Goal: Information Seeking & Learning: Learn about a topic

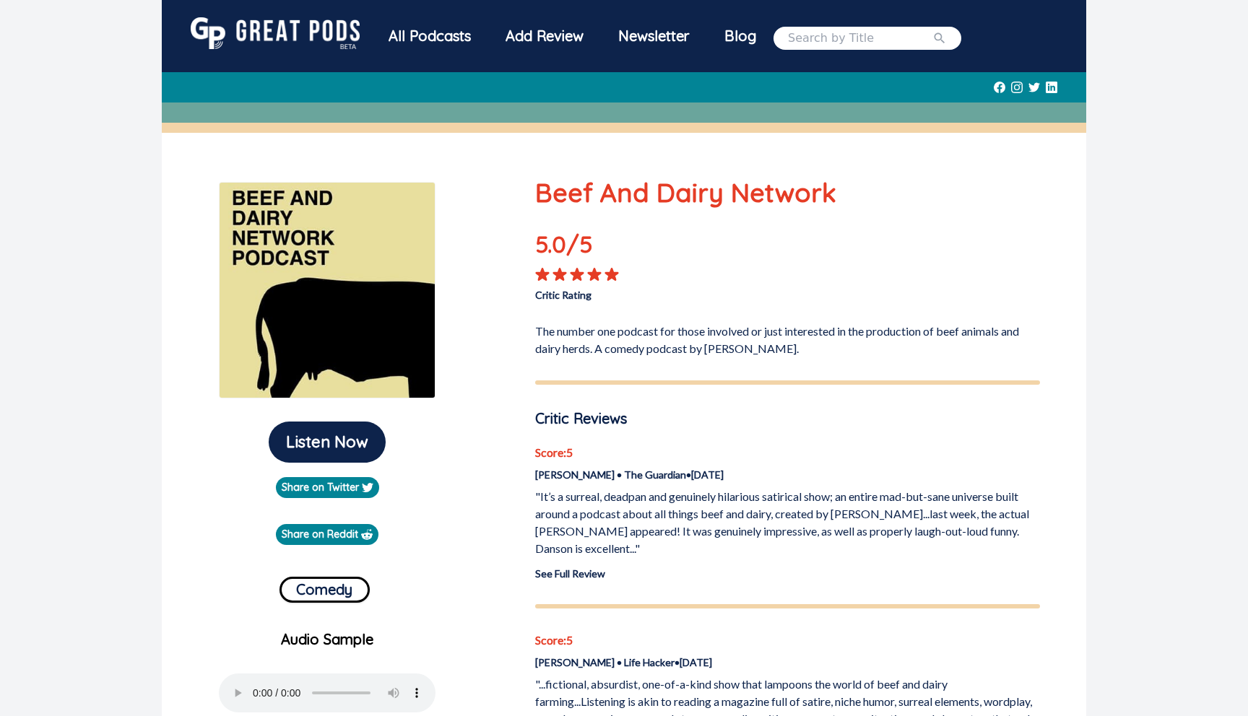
click at [324, 43] on img at bounding box center [275, 33] width 169 height 32
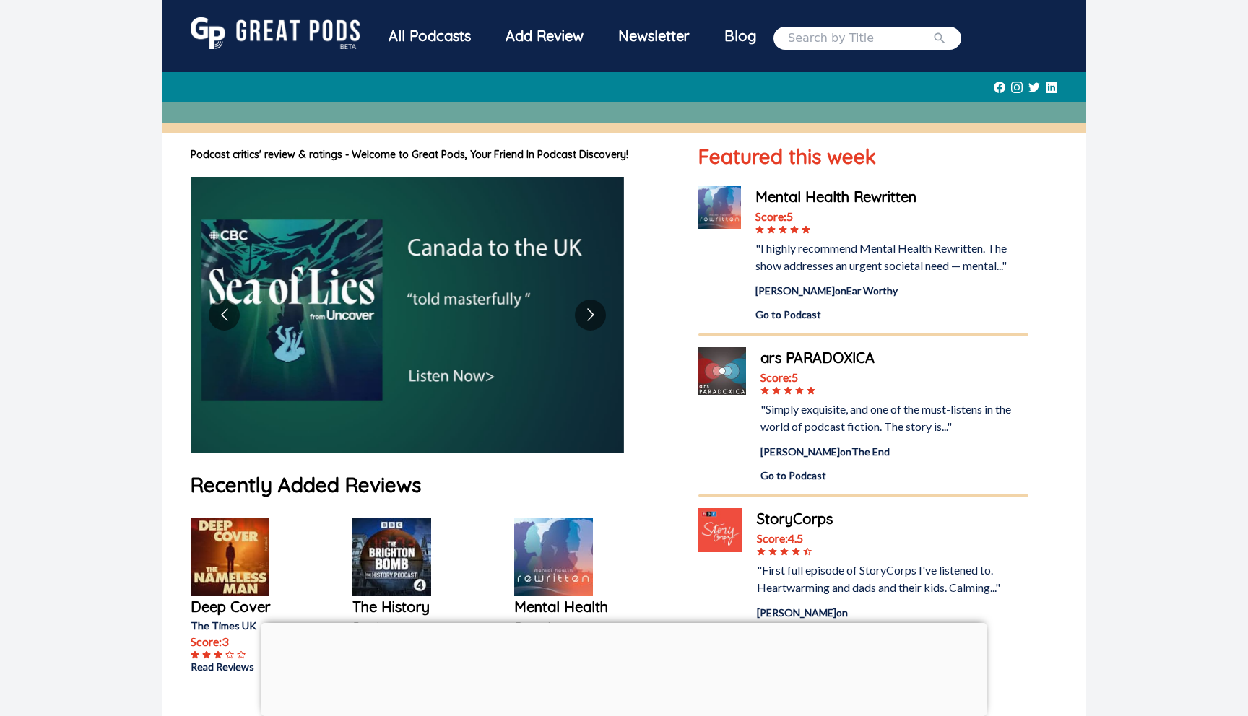
click at [817, 35] on input "search" at bounding box center [860, 38] width 144 height 17
click at [429, 39] on div "All Podcasts" at bounding box center [429, 36] width 117 height 38
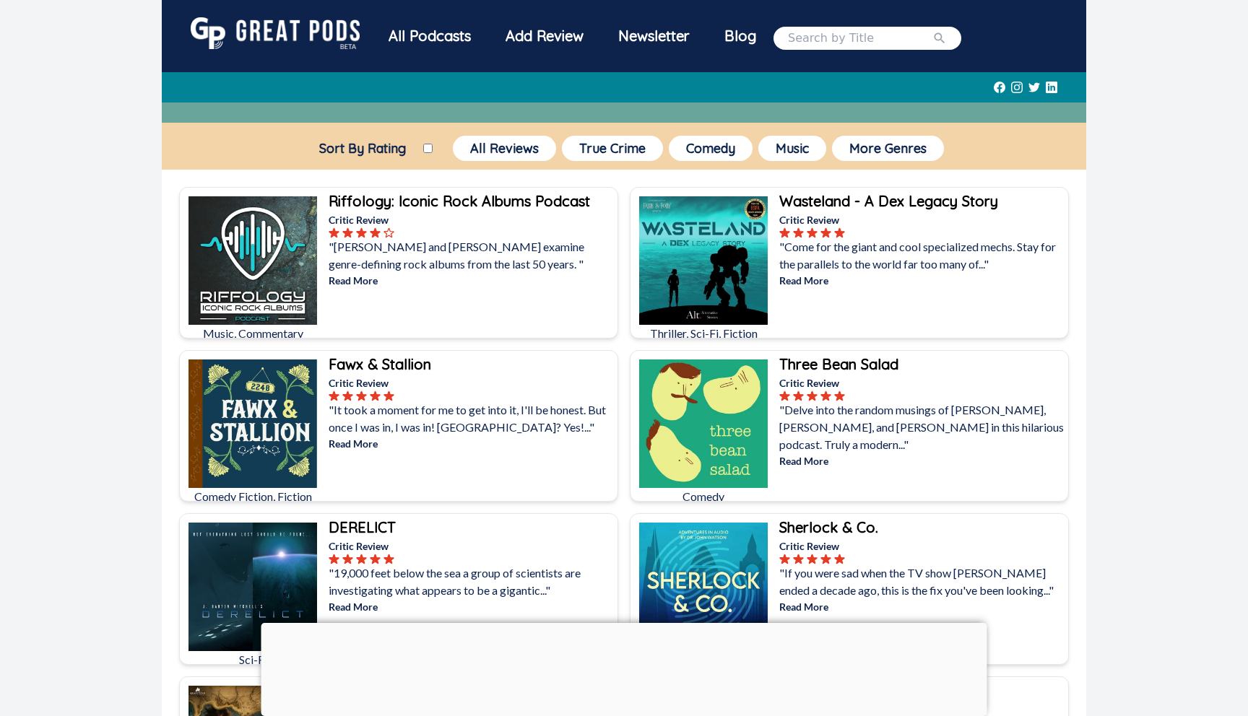
click at [814, 365] on b "Three Bean Salad" at bounding box center [838, 364] width 119 height 18
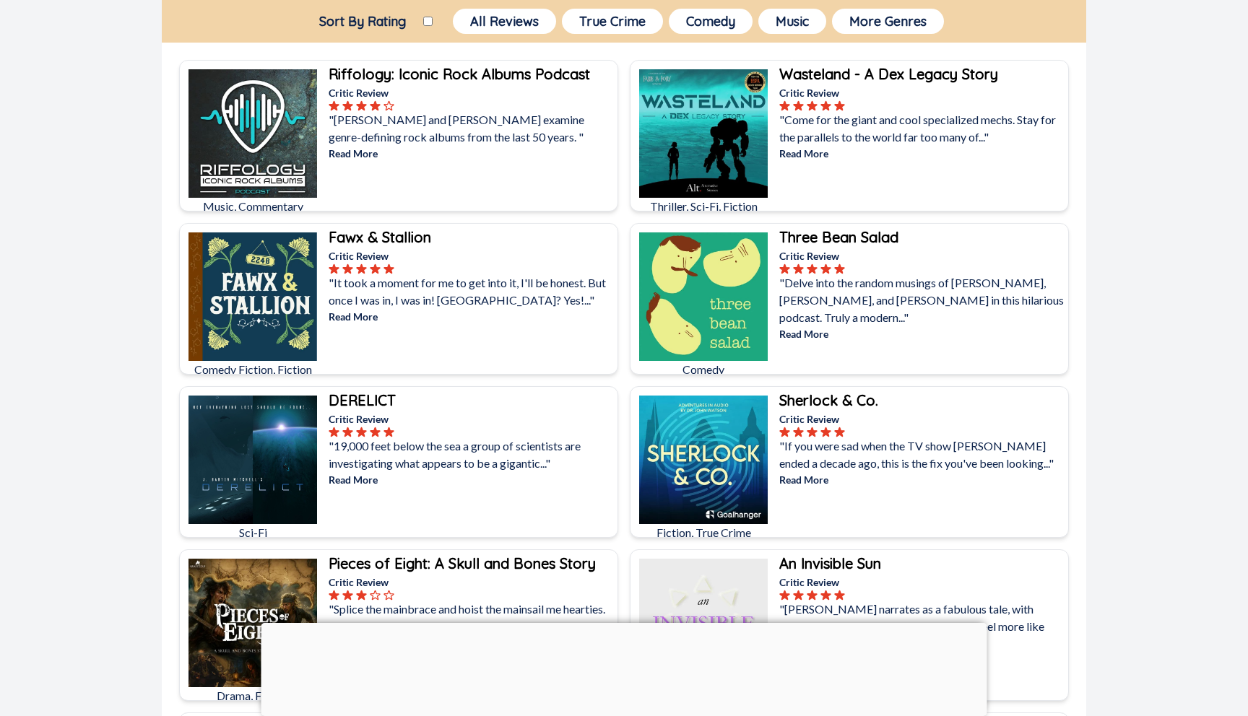
scroll to position [611, 0]
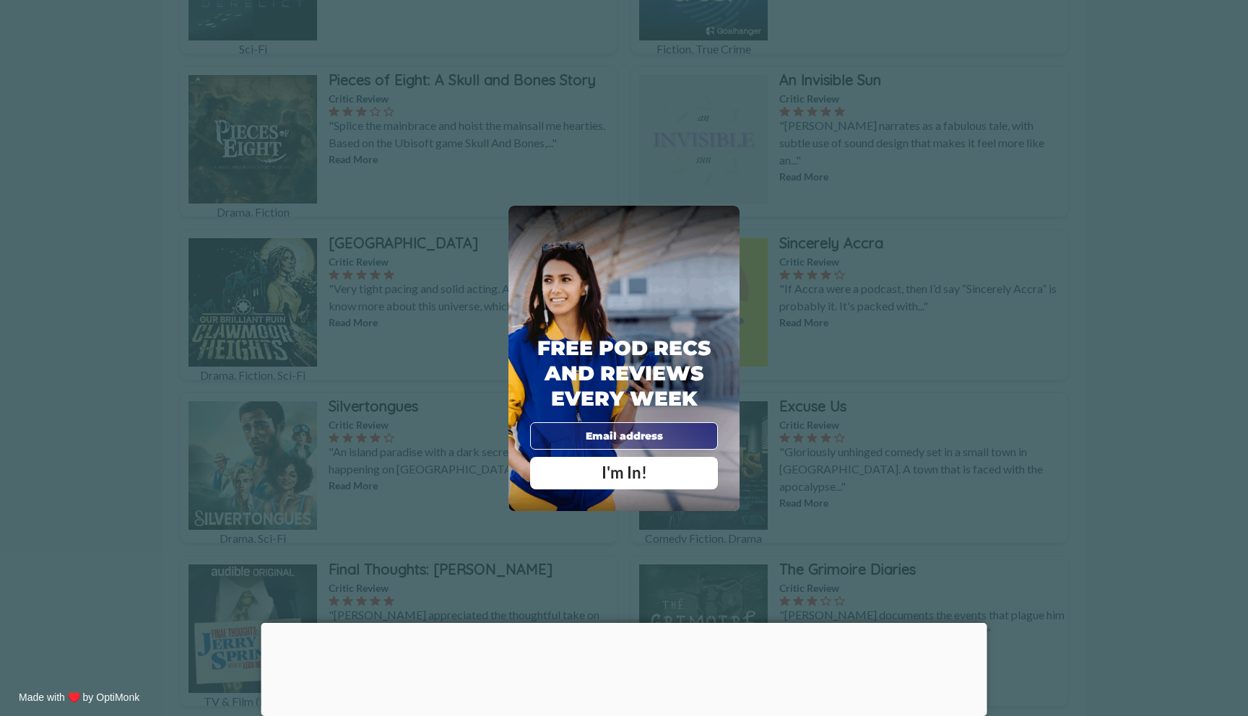
click at [814, 365] on div "X Free Pod Recs and Reviews every week I'm In! X Thanks Poddy People! See you T…" at bounding box center [624, 358] width 1248 height 716
click at [727, 225] on span "X" at bounding box center [724, 221] width 10 height 14
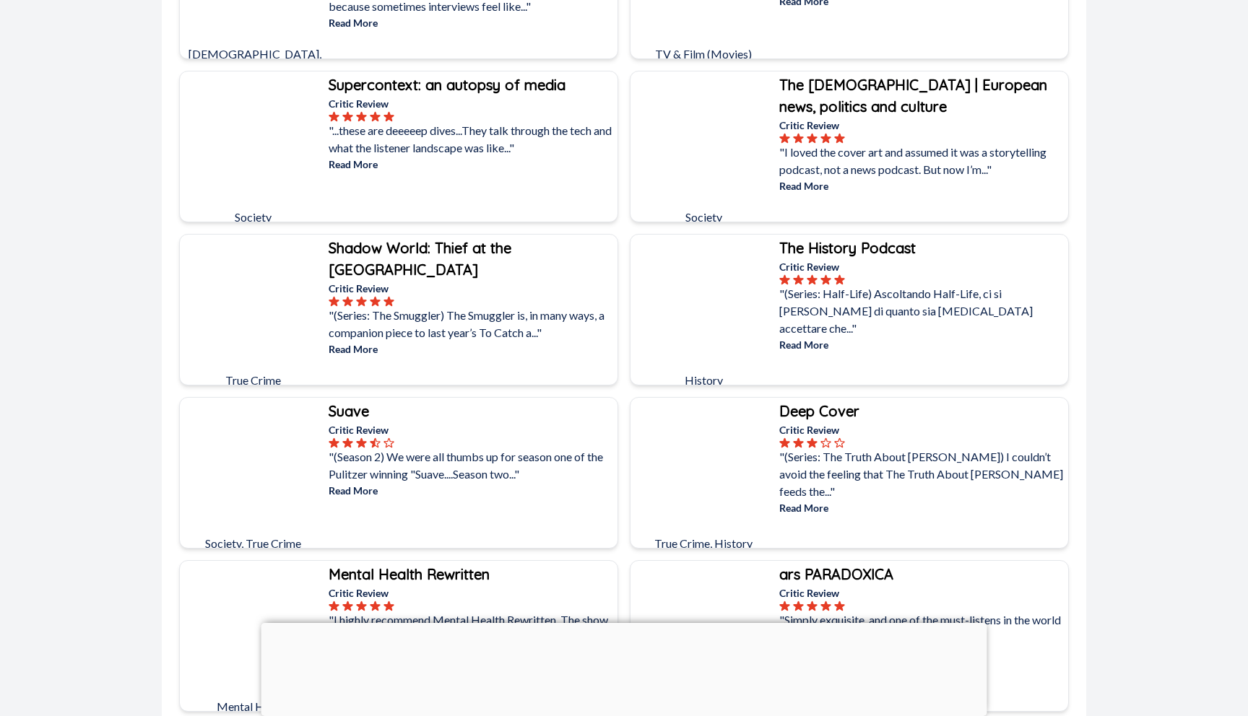
scroll to position [1754, 0]
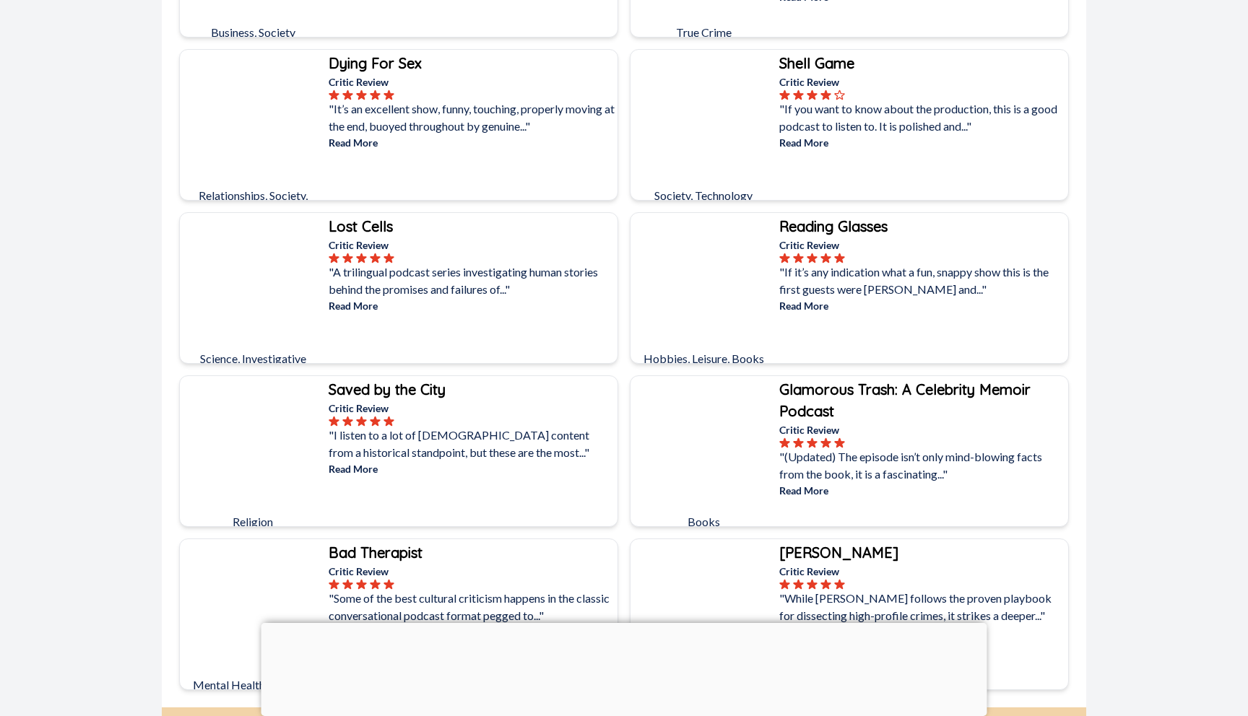
scroll to position [6944, 0]
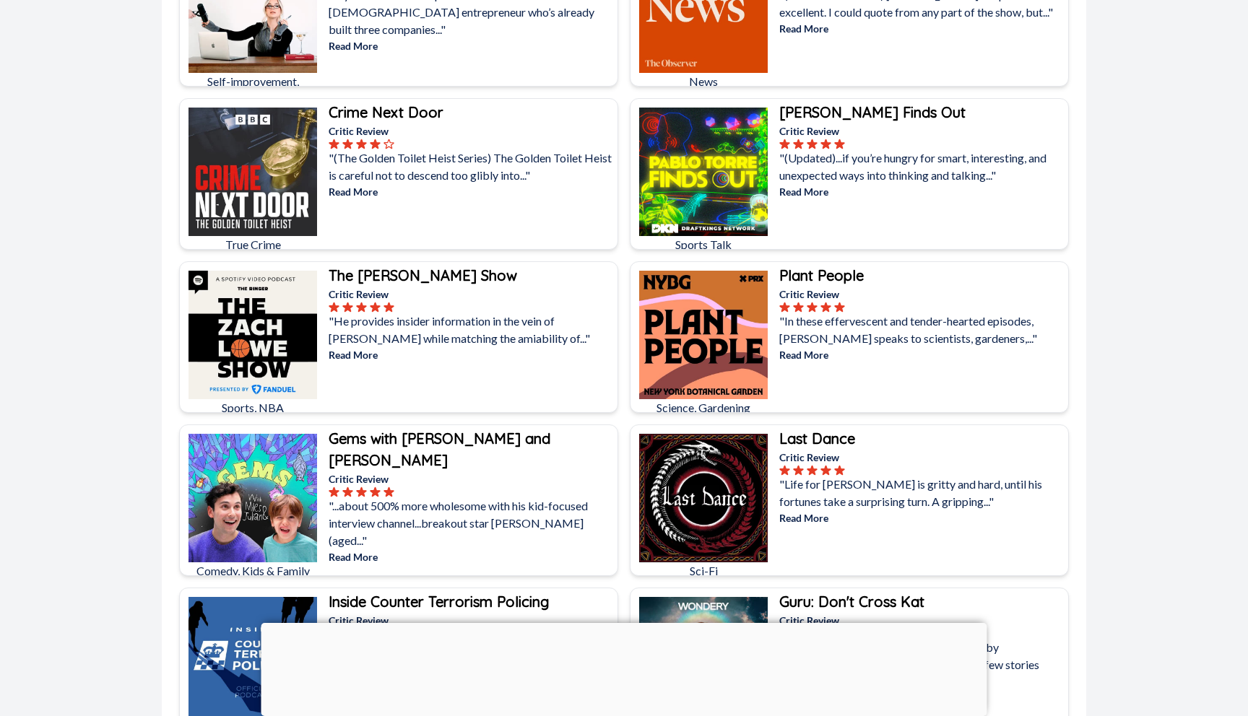
click at [263, 484] on img at bounding box center [252, 498] width 129 height 129
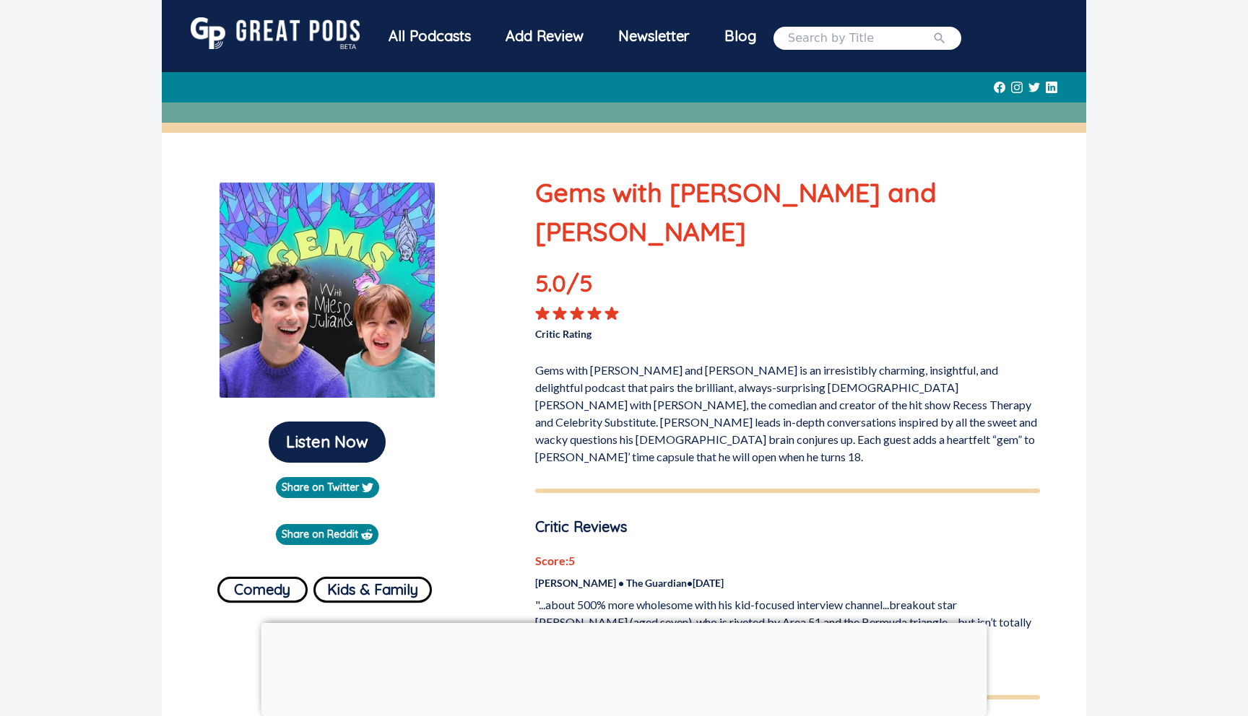
click at [818, 22] on div "All Podcasts Add Review Newsletter Blog" at bounding box center [666, 37] width 590 height 41
click at [816, 33] on input "search" at bounding box center [860, 38] width 144 height 17
type input "segments"
click at [932, 30] on button "submit" at bounding box center [939, 38] width 14 height 17
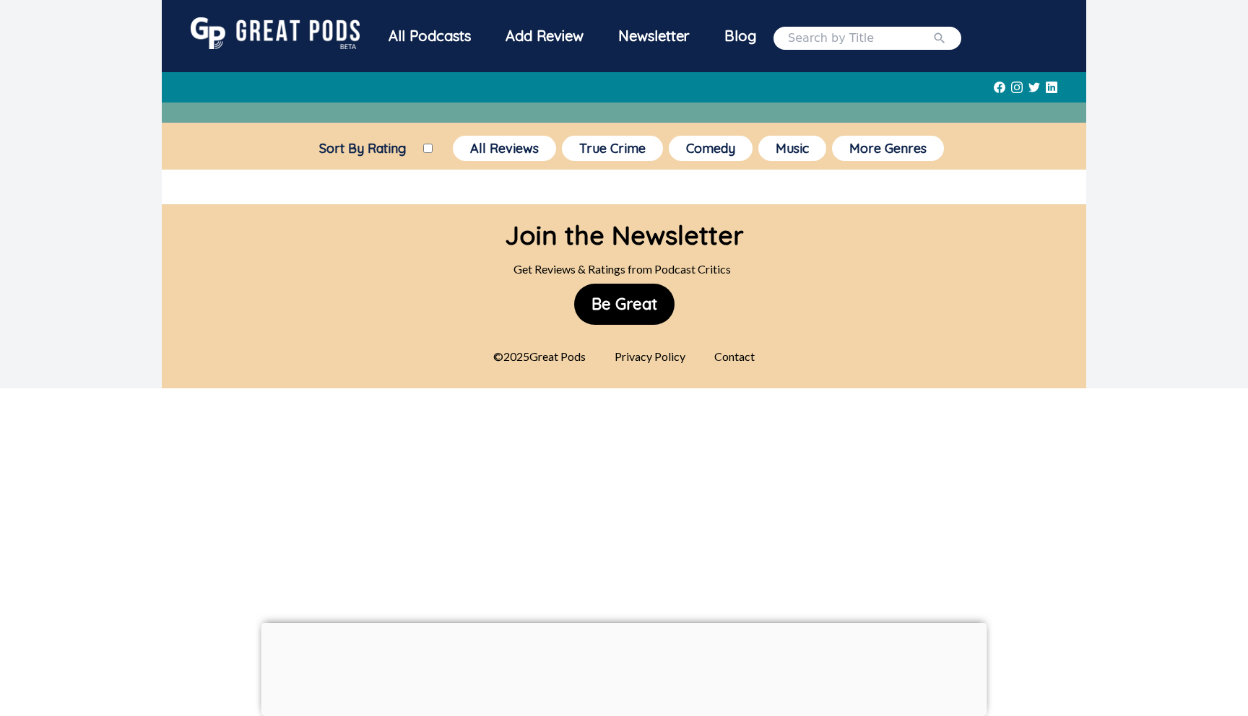
click at [821, 31] on input "search" at bounding box center [860, 38] width 144 height 17
type input "[PERSON_NAME] and [PERSON_NAME]"
click at [932, 30] on button "submit" at bounding box center [939, 38] width 14 height 17
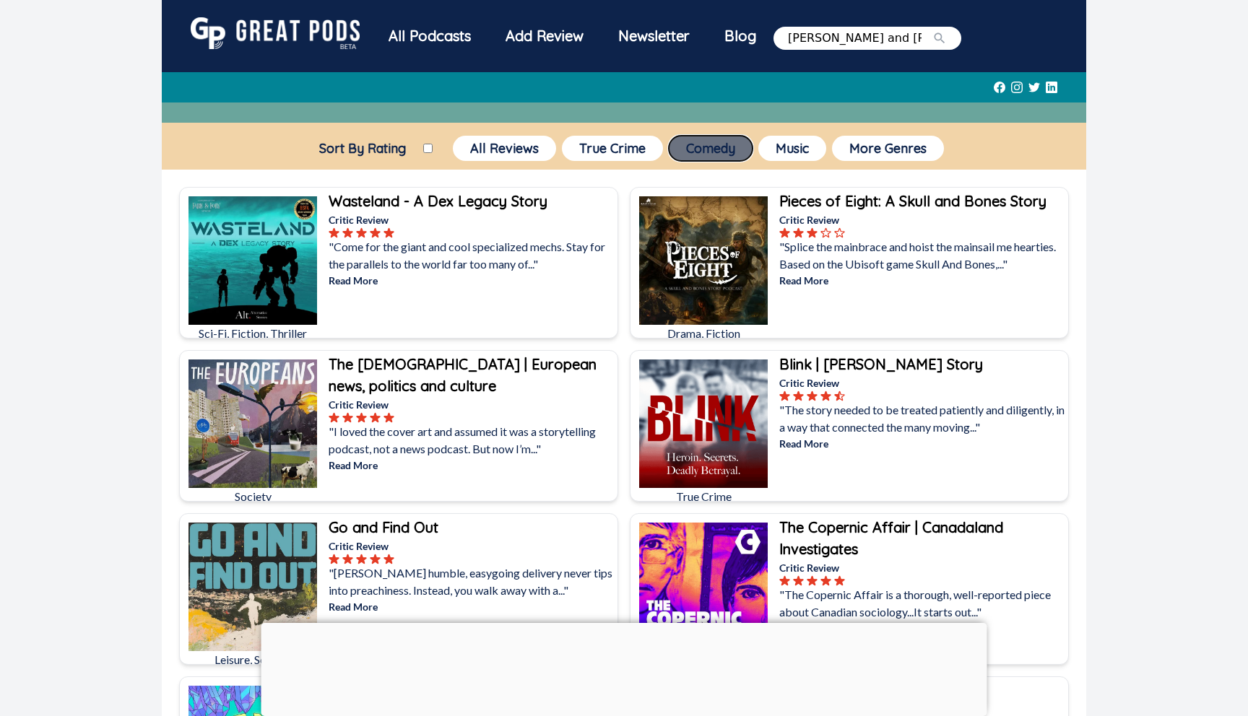
click at [710, 139] on button "Comedy" at bounding box center [711, 148] width 84 height 25
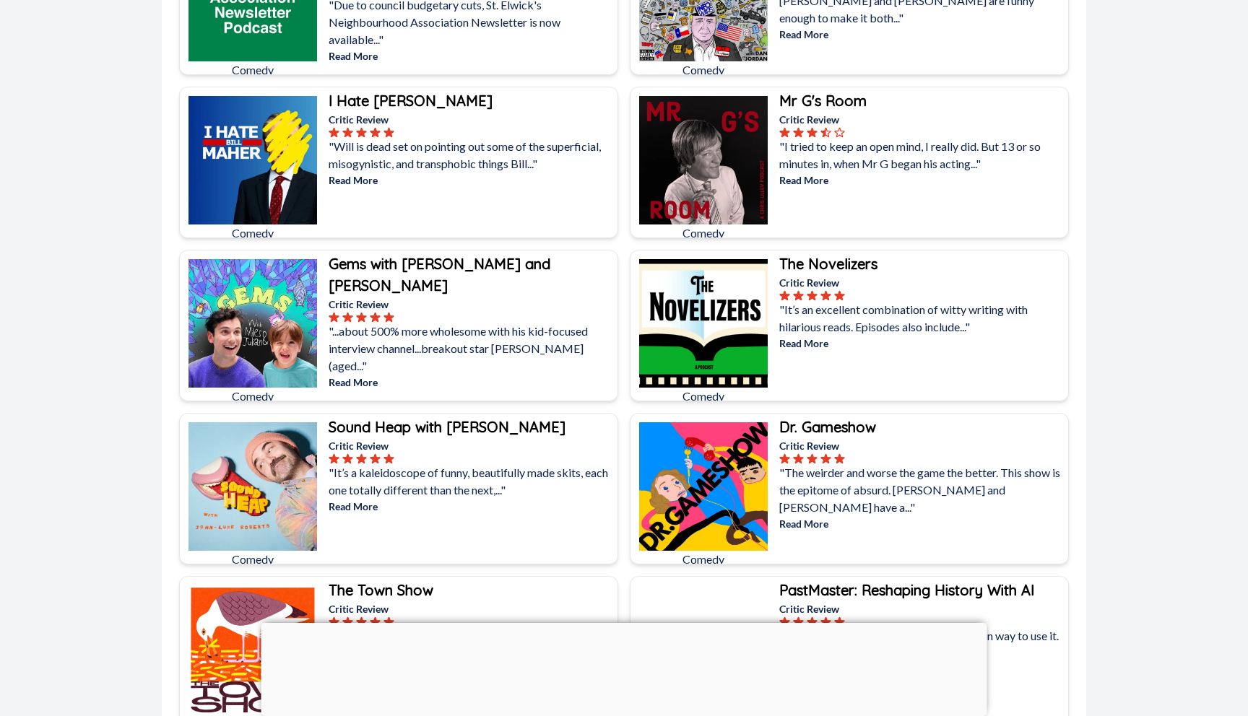
scroll to position [629, 0]
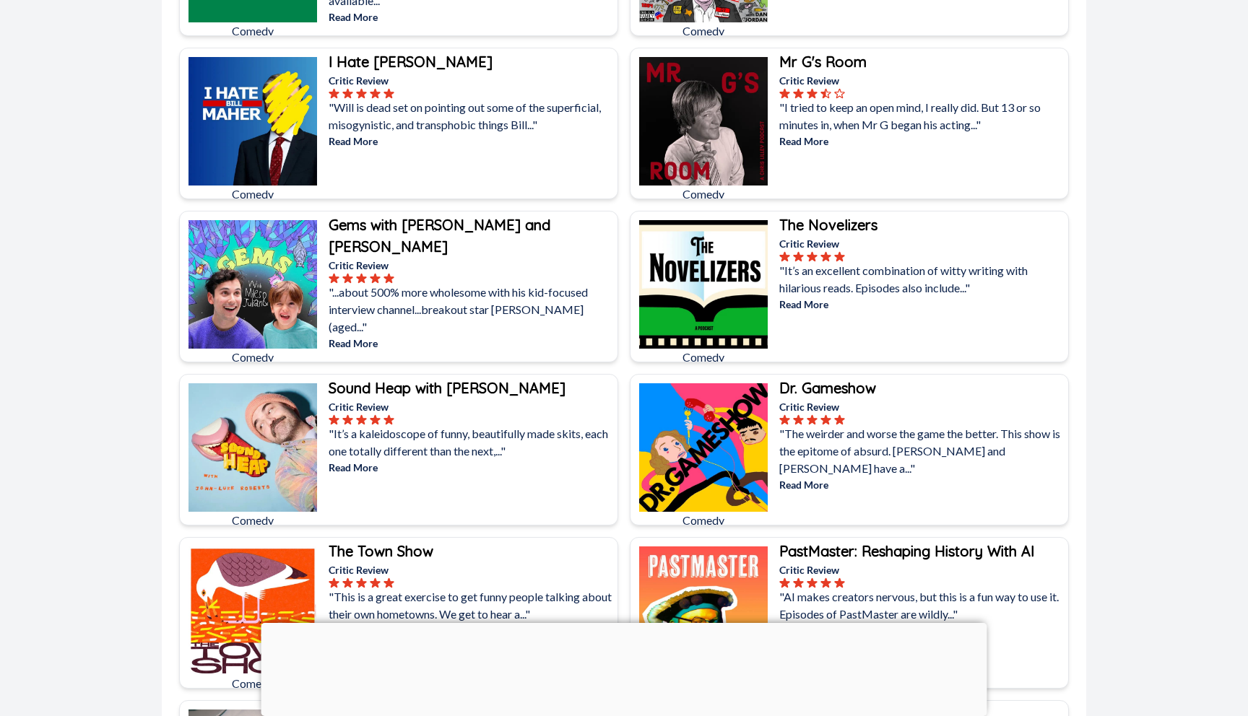
click at [710, 139] on img at bounding box center [703, 121] width 129 height 129
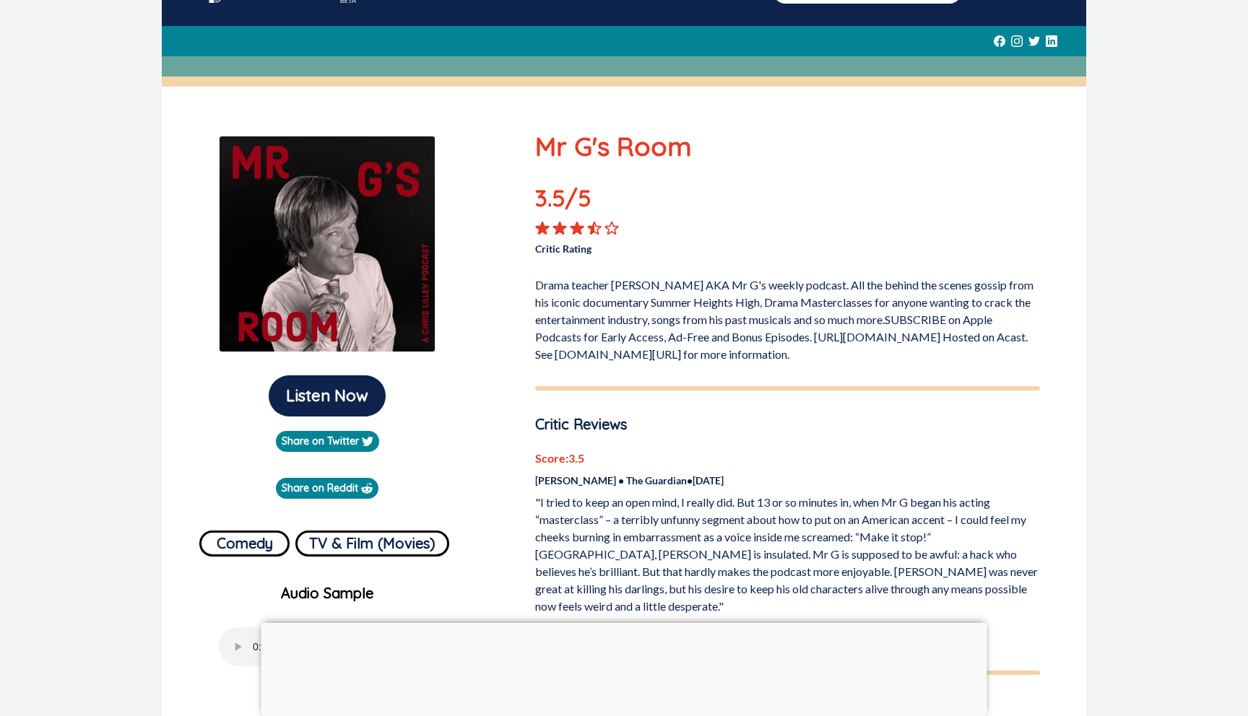
scroll to position [63, 0]
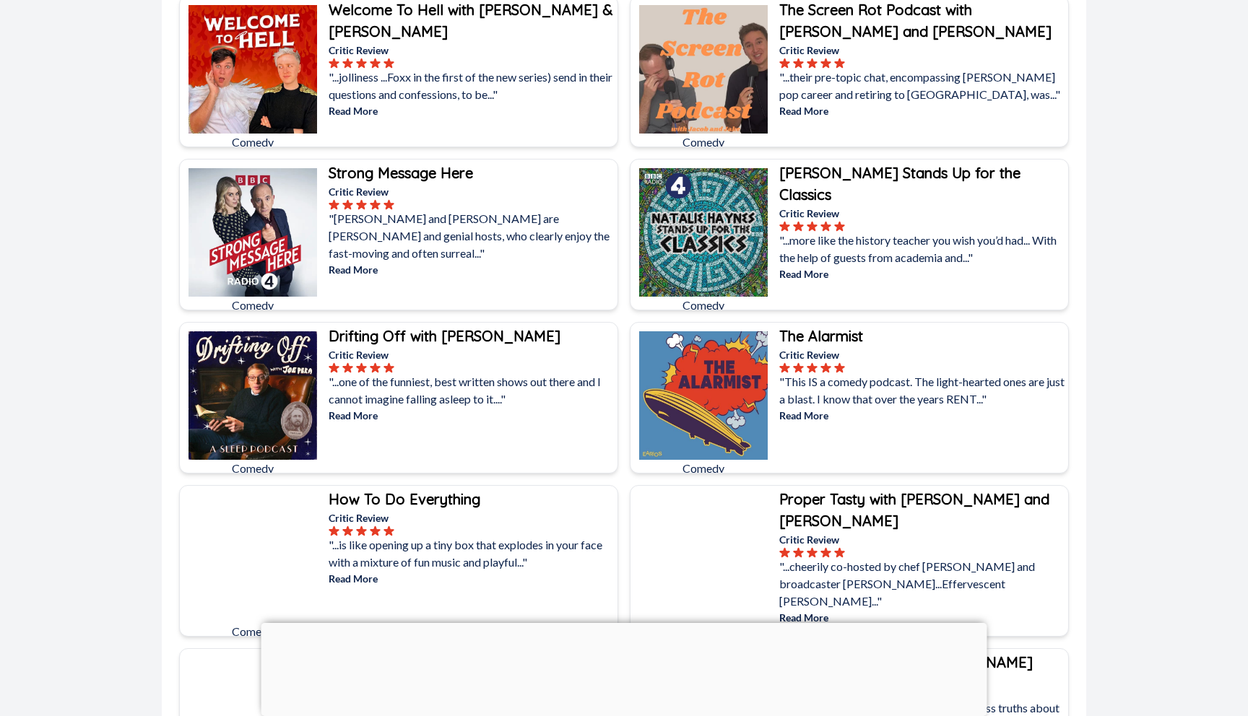
scroll to position [1837, 0]
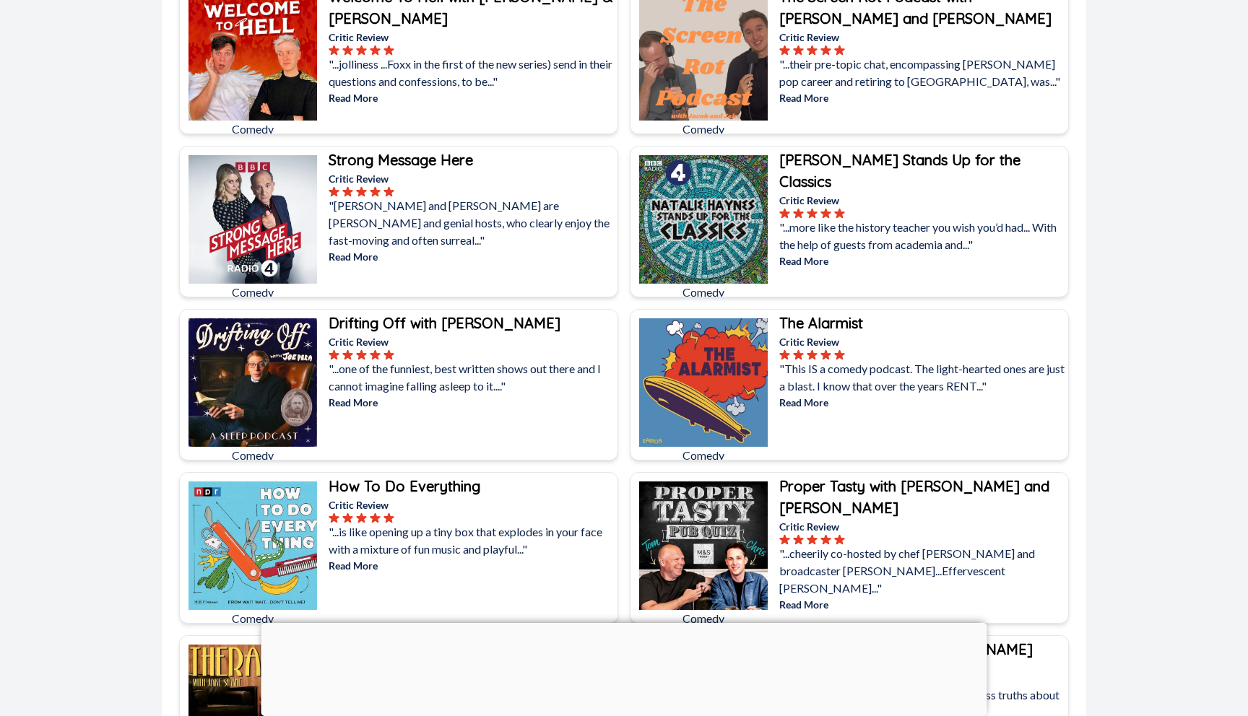
click at [623, 623] on div at bounding box center [624, 623] width 726 height 0
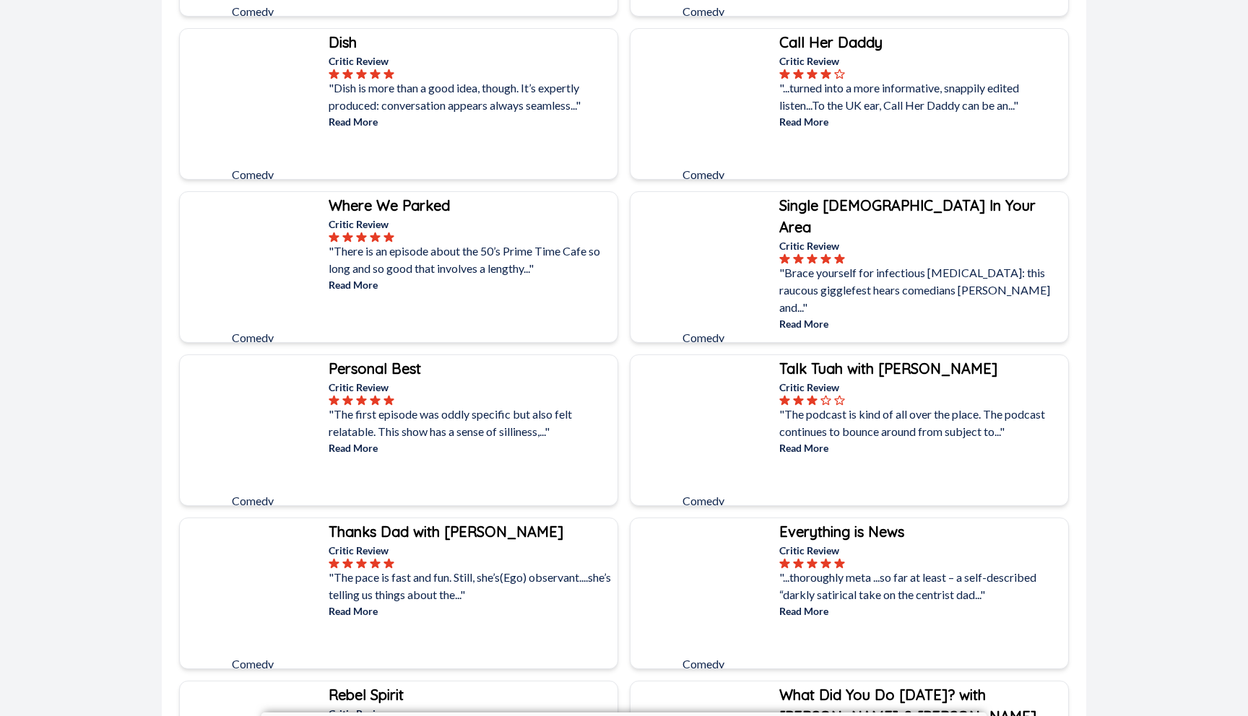
scroll to position [3456, 0]
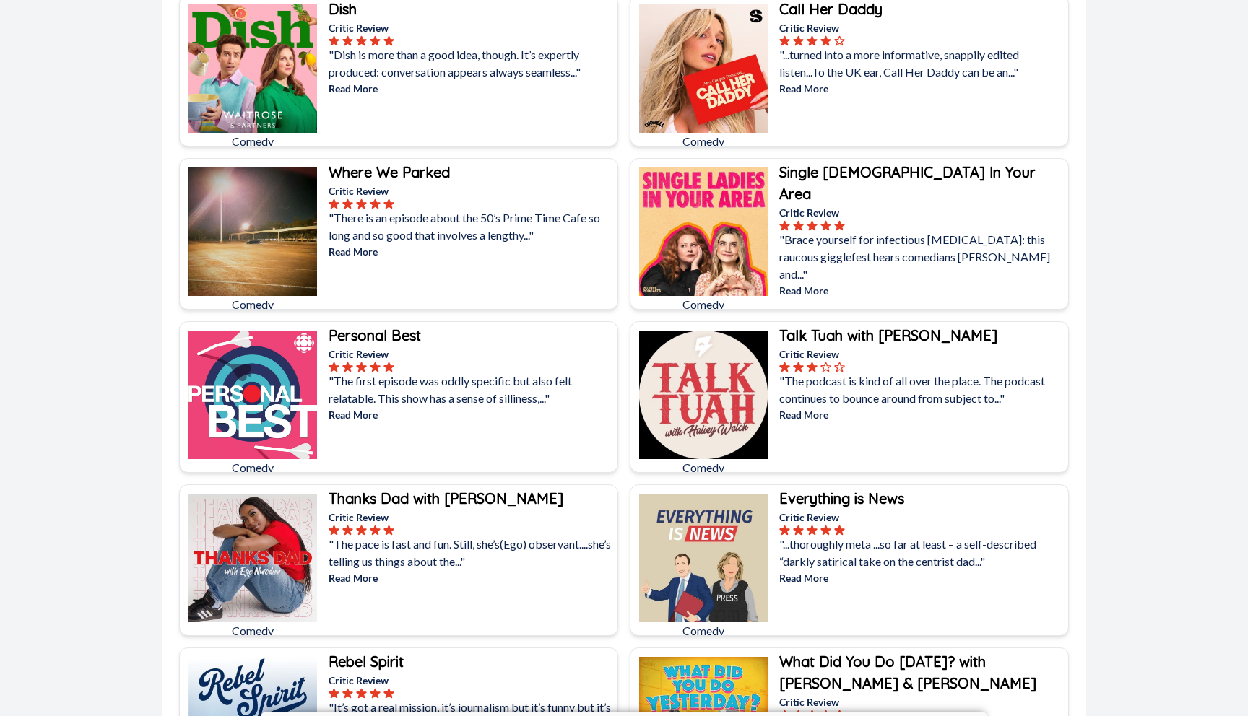
click at [613, 434] on div "Personal Best Critic Review "The first episode was oddly specific but also felt…" at bounding box center [472, 403] width 292 height 163
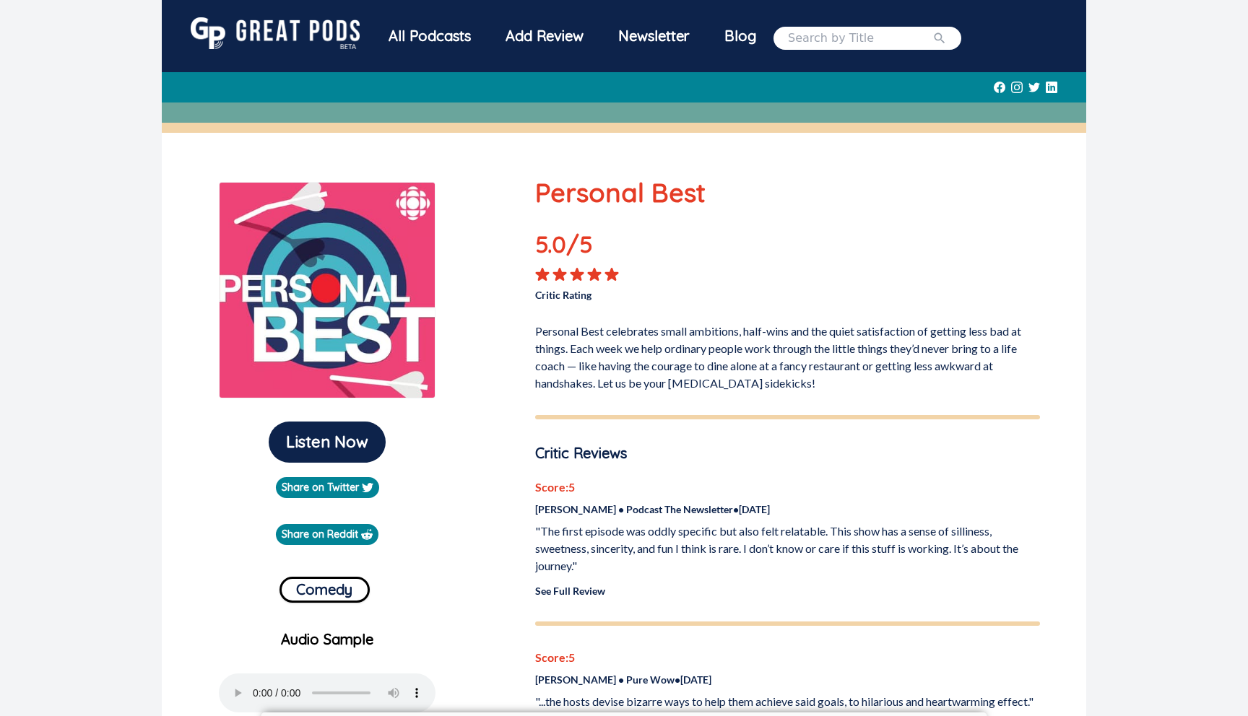
click at [809, 35] on input "search" at bounding box center [860, 38] width 144 height 17
type input "complete guide"
click at [932, 30] on button "submit" at bounding box center [939, 38] width 14 height 17
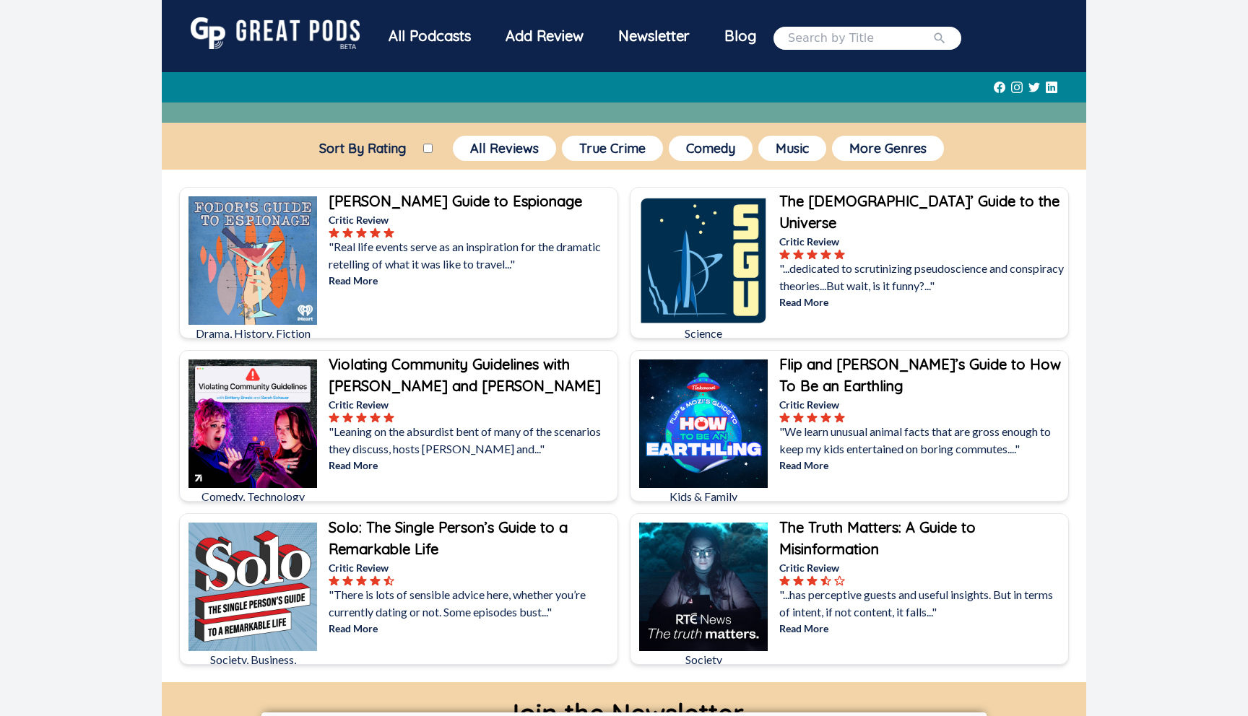
click at [809, 35] on input "search" at bounding box center [860, 38] width 144 height 17
click at [932, 30] on button "submit" at bounding box center [939, 38] width 14 height 17
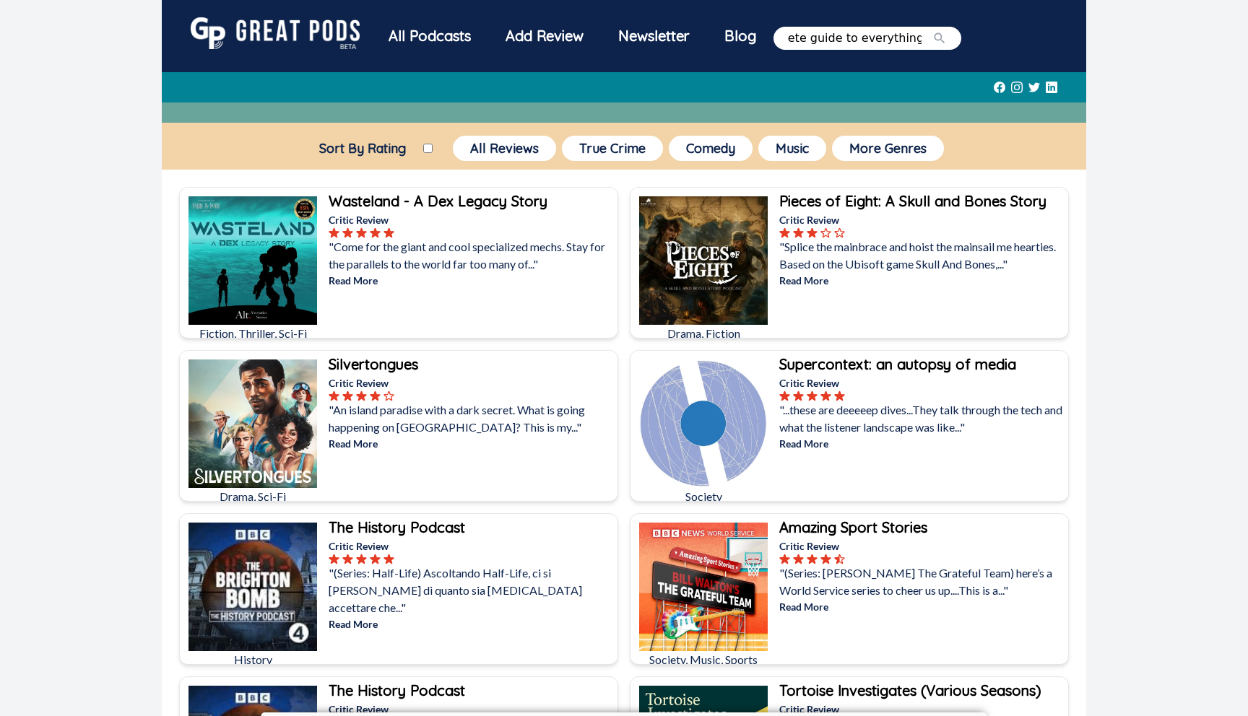
click at [809, 35] on input "complete guide to everything" at bounding box center [860, 38] width 144 height 17
type input "if i were you"
click at [932, 30] on button "submit" at bounding box center [939, 38] width 14 height 17
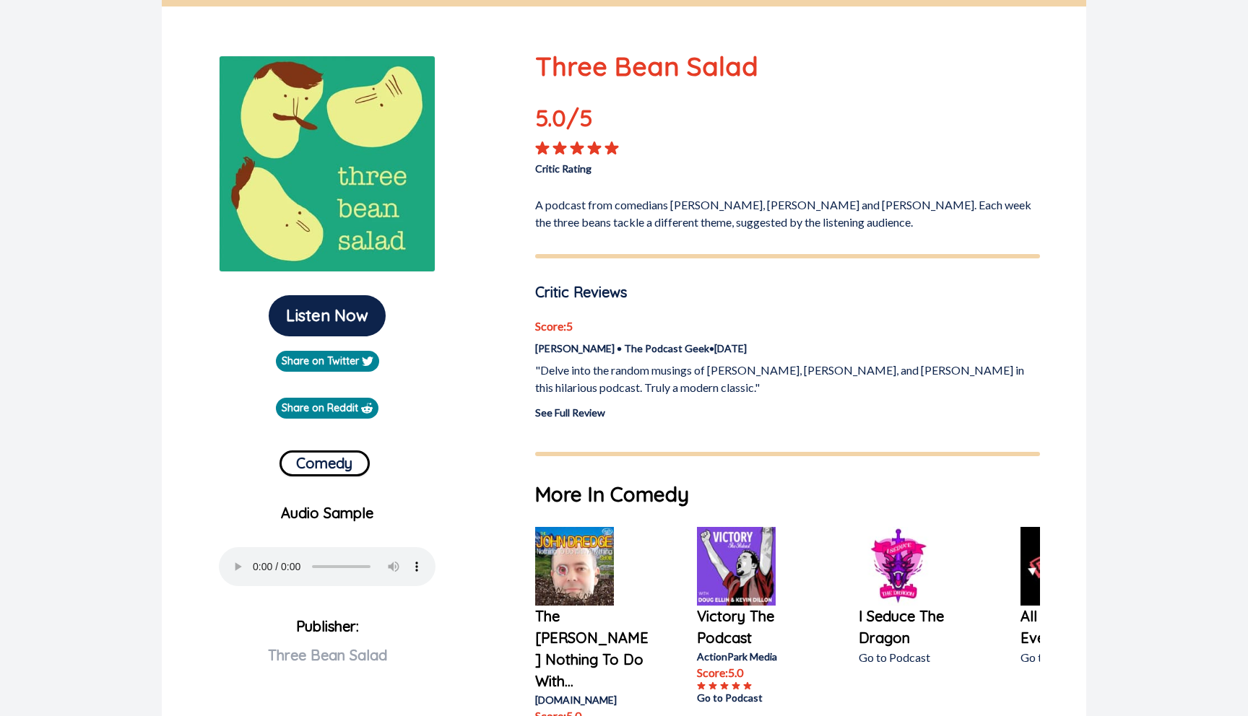
scroll to position [285, 0]
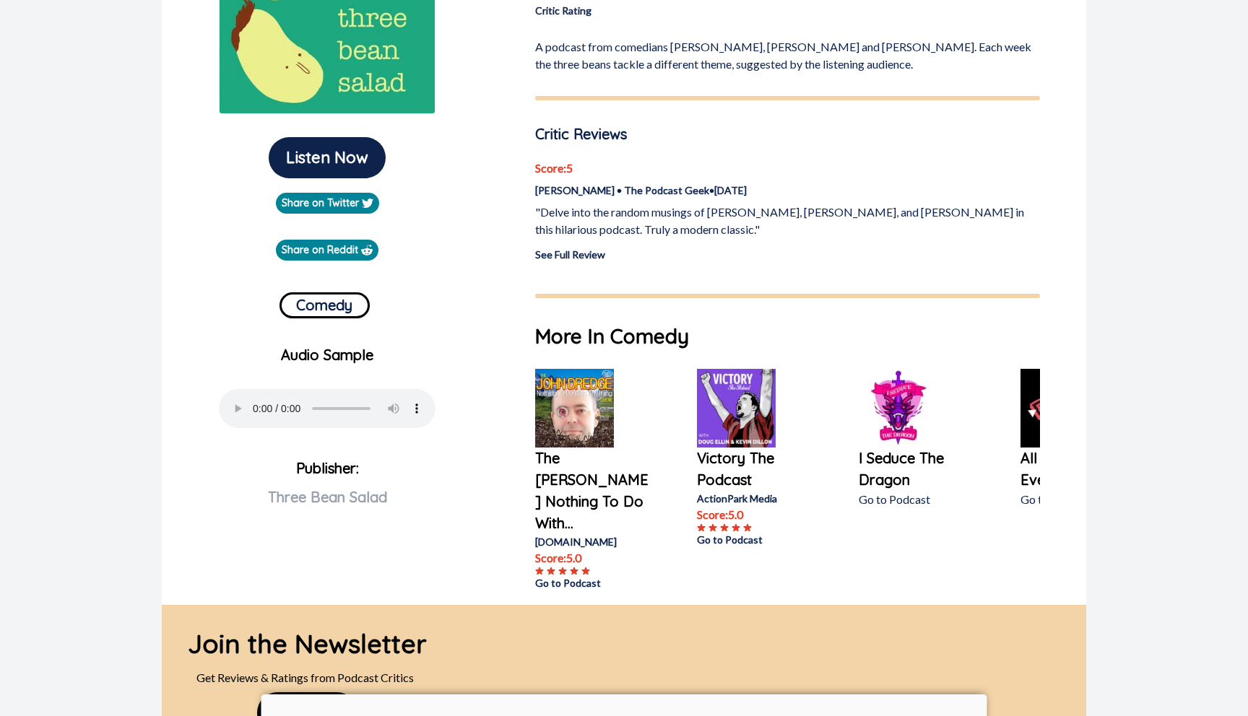
click at [499, 271] on div "Listen Now Share on Twitter Share on Reddit Comedy Audio Sample Your browser do…" at bounding box center [624, 226] width 924 height 757
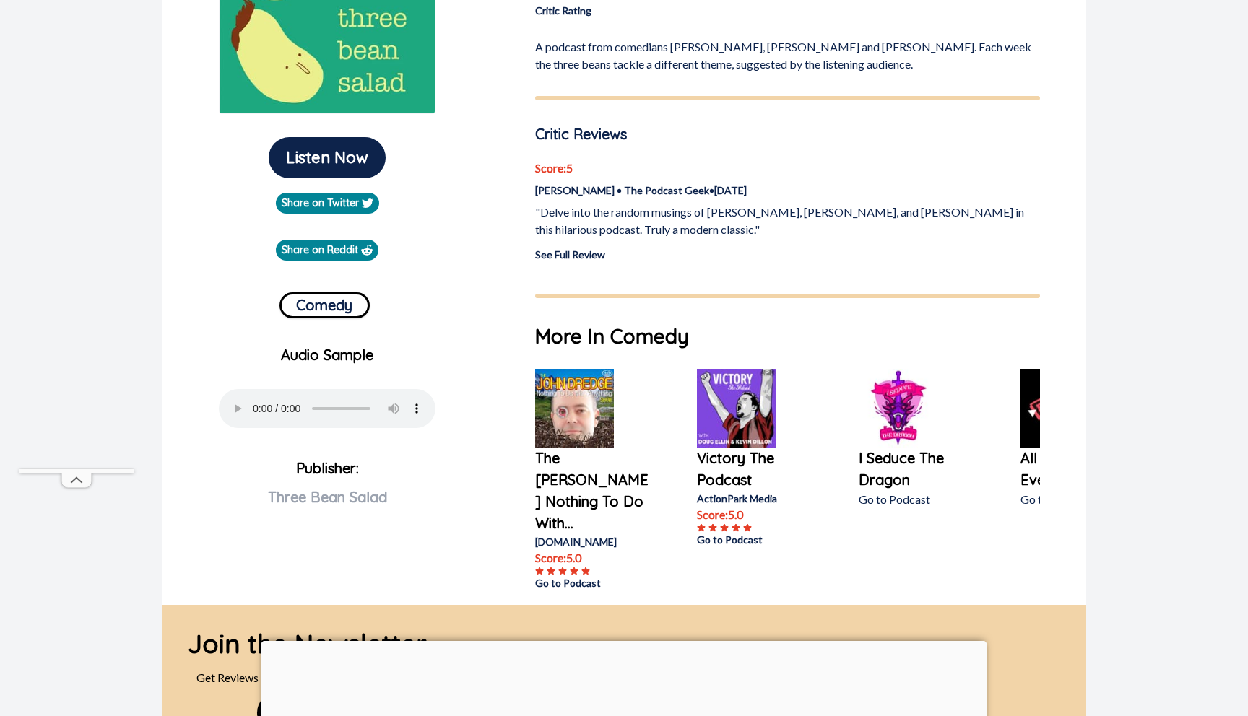
click at [502, 261] on div "Listen Now Share on Twitter Share on Reddit Comedy Audio Sample Your browser do…" at bounding box center [624, 226] width 924 height 757
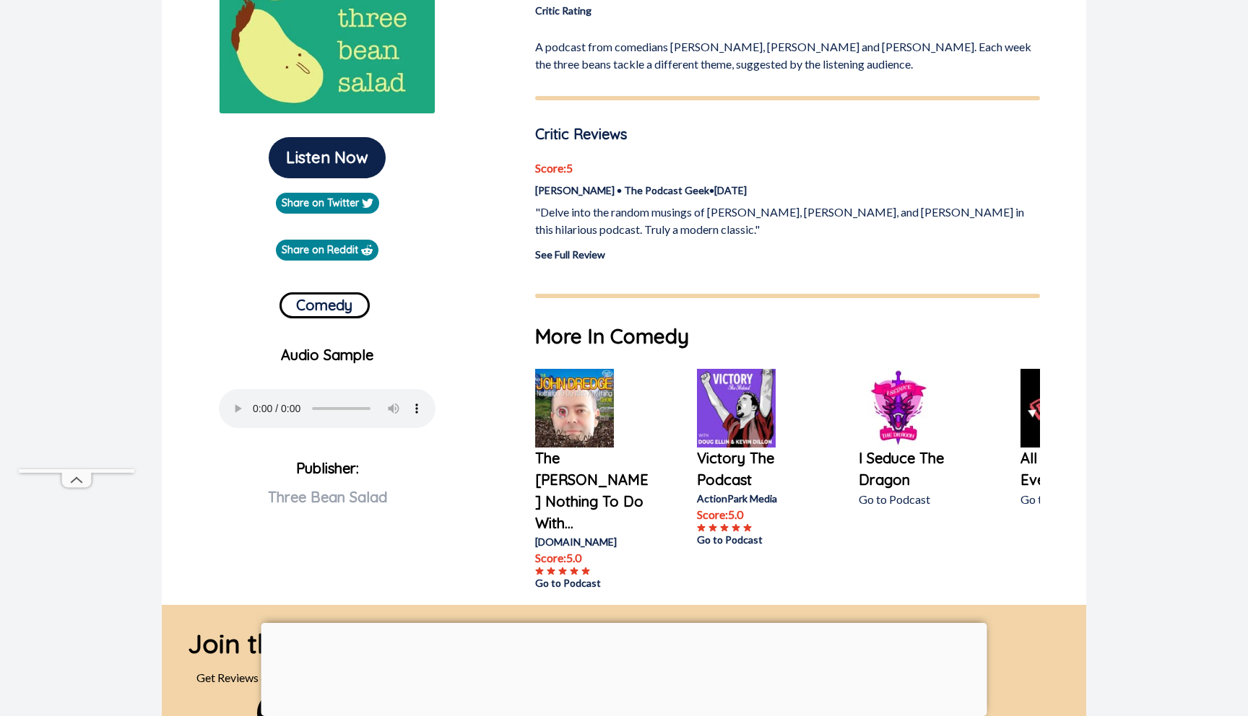
click at [573, 253] on link "See Full Review" at bounding box center [570, 254] width 70 height 12
